Goal: Task Accomplishment & Management: Use online tool/utility

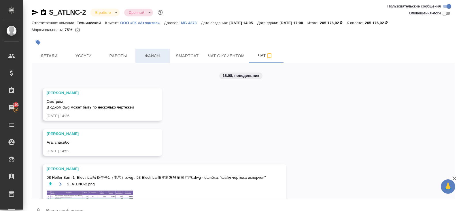
scroll to position [2701, 0]
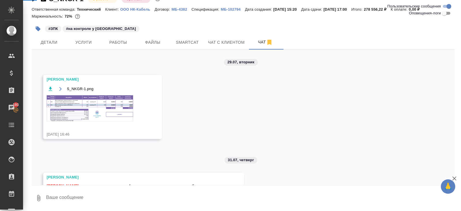
scroll to position [457, 0]
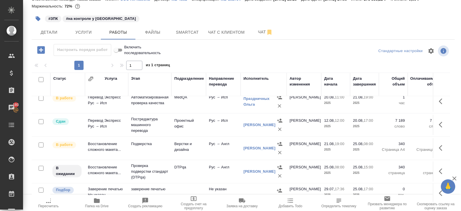
scroll to position [29, 0]
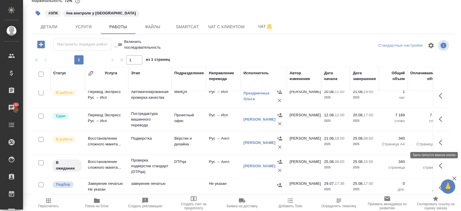
click at [440, 143] on icon "button" at bounding box center [442, 142] width 7 height 7
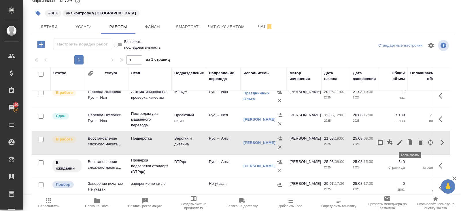
click at [400, 140] on icon "button" at bounding box center [399, 142] width 5 height 5
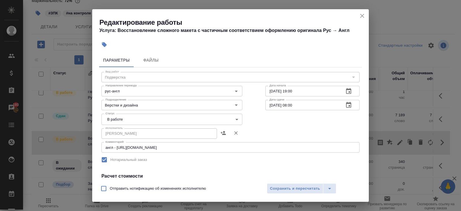
click at [201, 148] on textarea "англ - [URL][DOMAIN_NAME]" at bounding box center [230, 147] width 250 height 4
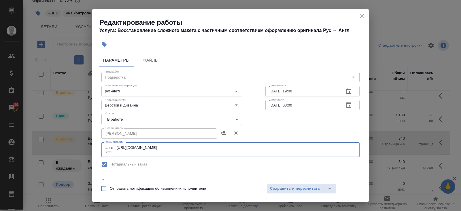
paste textarea "[URL][DOMAIN_NAME]"
type textarea "англ - [URL][DOMAIN_NAME] исп - [URL][DOMAIN_NAME]"
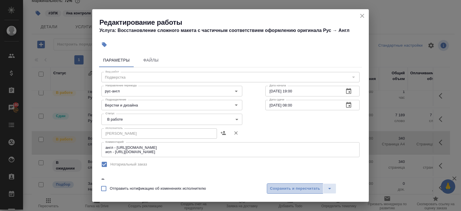
click at [277, 192] on span "Сохранить и пересчитать" at bounding box center [295, 189] width 50 height 7
